Goal: Navigation & Orientation: Find specific page/section

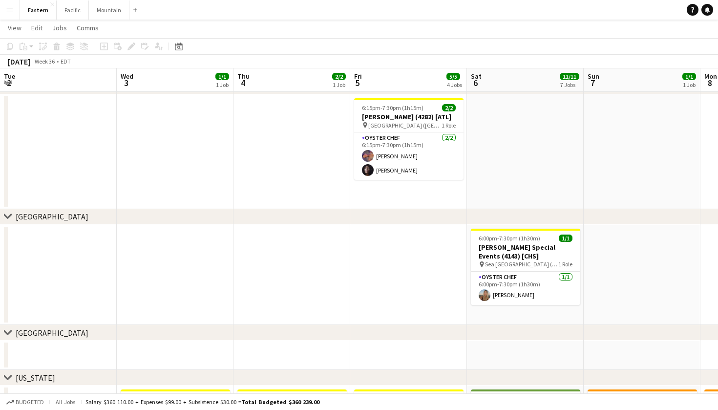
scroll to position [0, 215]
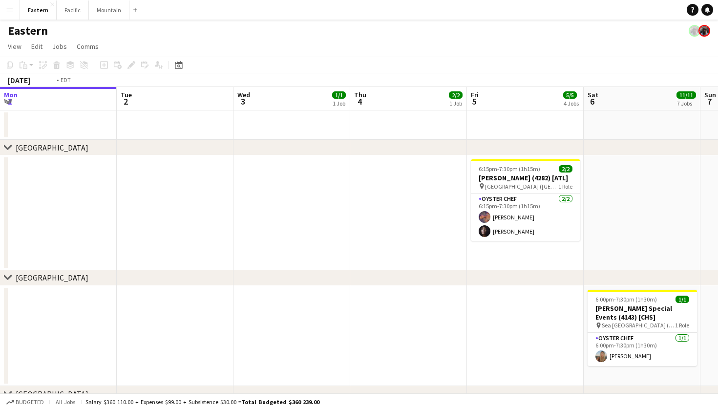
scroll to position [0, 351]
click at [19, 11] on button "Menu" at bounding box center [10, 10] width 20 height 20
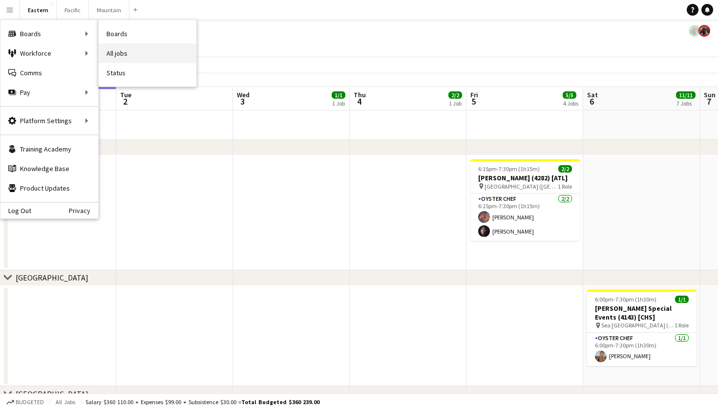
click at [130, 55] on link "All jobs" at bounding box center [148, 53] width 98 height 20
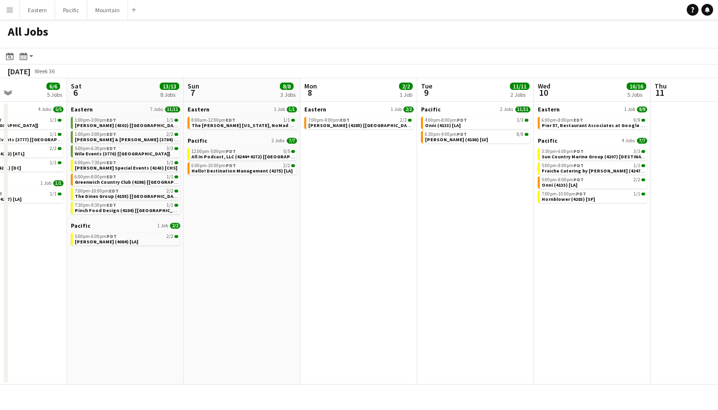
scroll to position [0, 414]
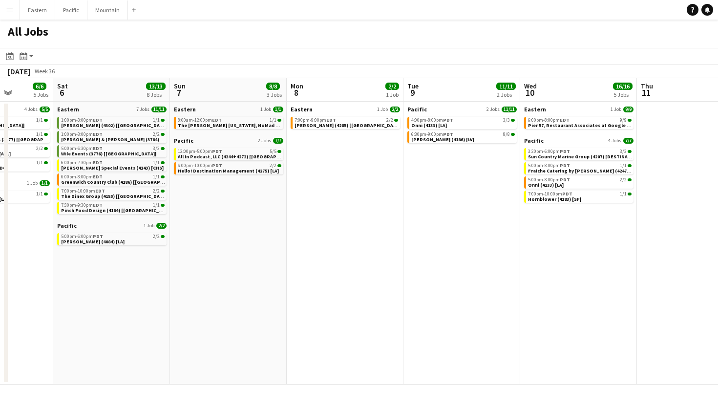
click at [417, 18] on app-navbar "Menu Boards Boards Boards All jobs Status Workforce Workforce My Workforce Recr…" at bounding box center [359, 10] width 718 height 20
